Goal: Transaction & Acquisition: Purchase product/service

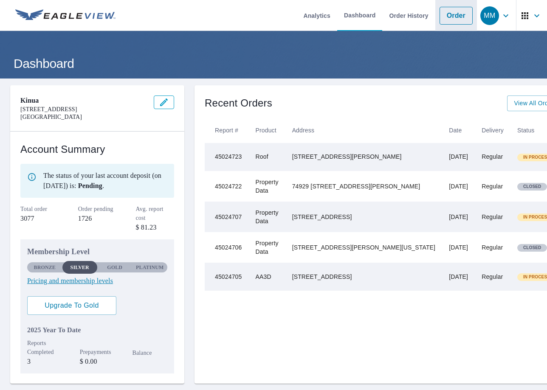
click at [461, 17] on link "Order" at bounding box center [456, 16] width 33 height 18
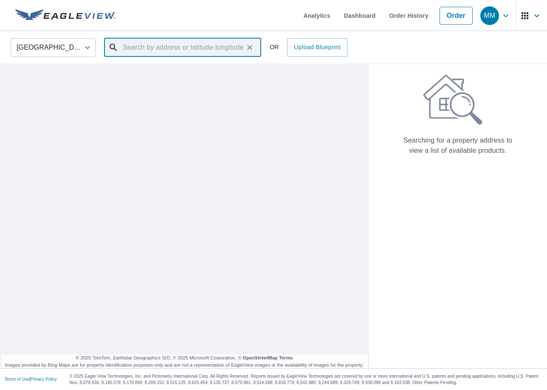
click at [225, 45] on input "text" at bounding box center [183, 48] width 121 height 24
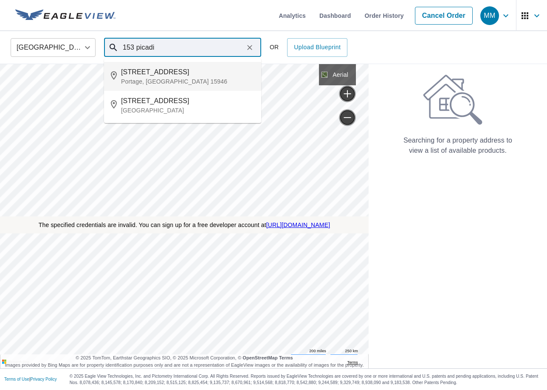
click at [199, 76] on span "[STREET_ADDRESS]" at bounding box center [187, 72] width 133 height 10
type input "[STREET_ADDRESS]"
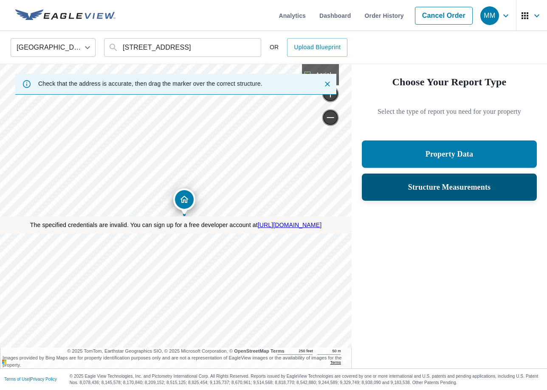
click at [469, 193] on div "Structure Measurements" at bounding box center [449, 187] width 153 height 15
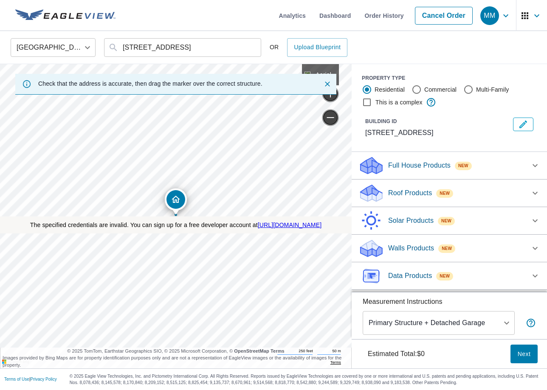
click at [416, 277] on p "Data Products" at bounding box center [410, 276] width 44 height 10
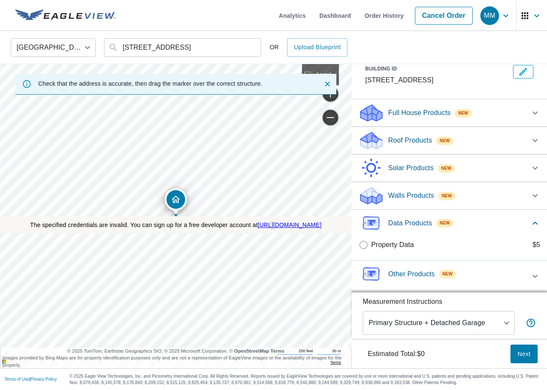
click at [389, 245] on p "Property Data" at bounding box center [392, 245] width 43 height 10
click at [371, 245] on input "Property Data $5" at bounding box center [364, 245] width 13 height 10
checkbox input "true"
type input "5"
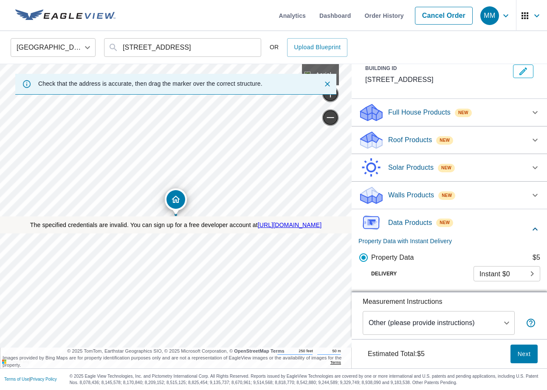
scroll to position [85, 0]
